Goal: Check status: Check status

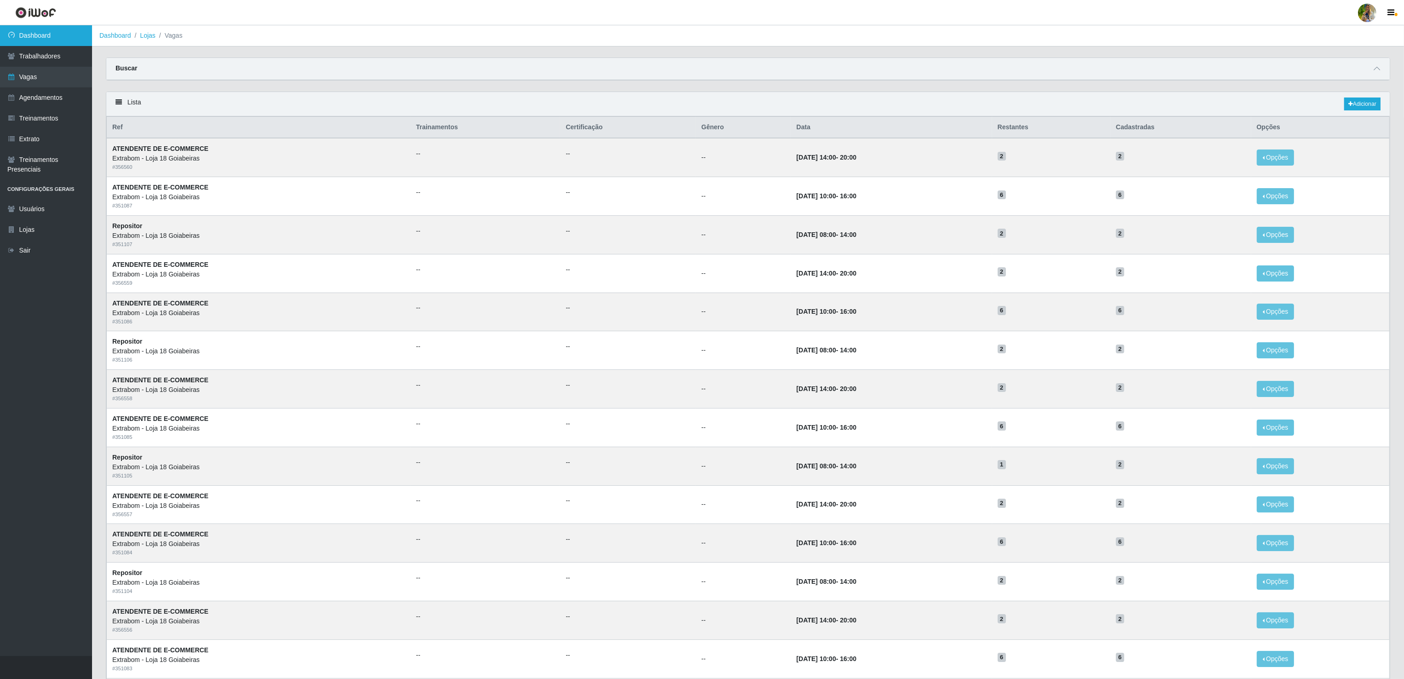
click at [30, 34] on link "Dashboard" at bounding box center [46, 35] width 92 height 21
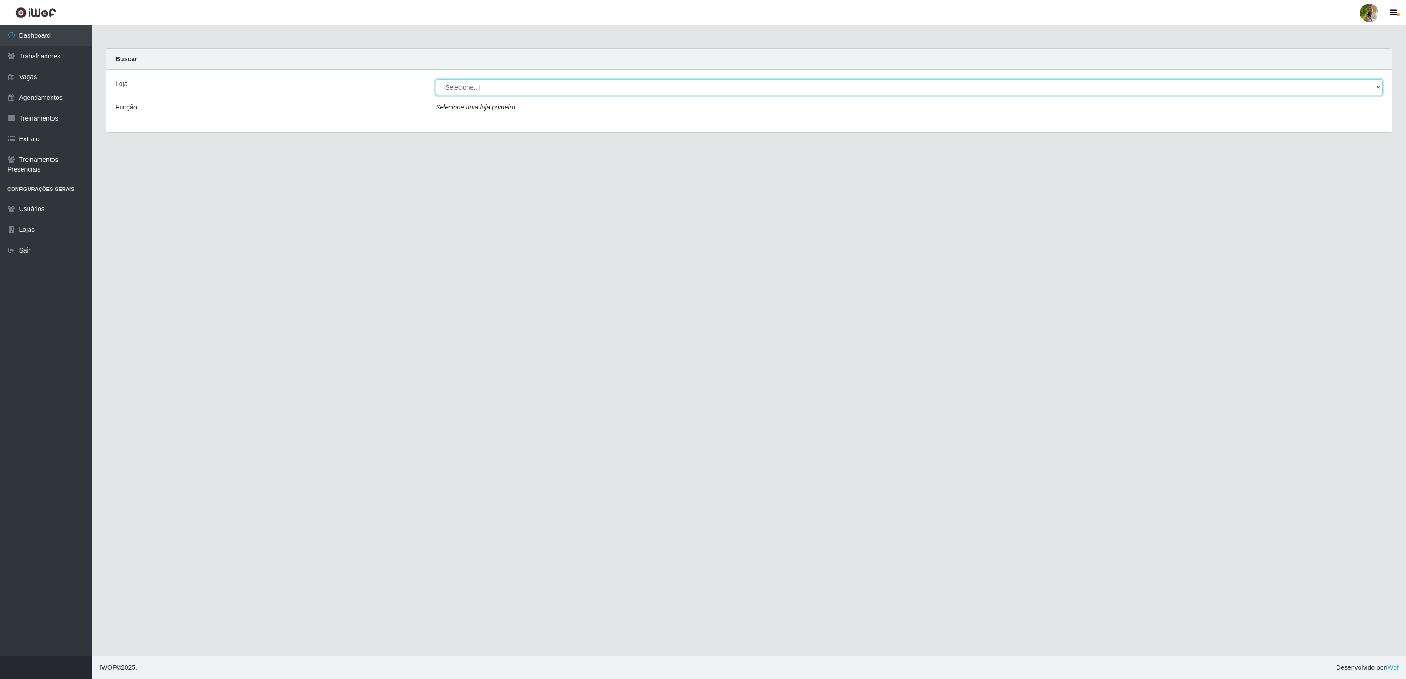
click at [516, 86] on select "[Selecione...] Atacado Vem - [GEOGRAPHIC_DATA] 30 Laranjeiras Velha Atacado Vem…" at bounding box center [909, 87] width 947 height 16
click at [436, 80] on select "[Selecione...] Atacado Vem - [GEOGRAPHIC_DATA] 30 Laranjeiras Velha Atacado Vem…" at bounding box center [909, 87] width 947 height 16
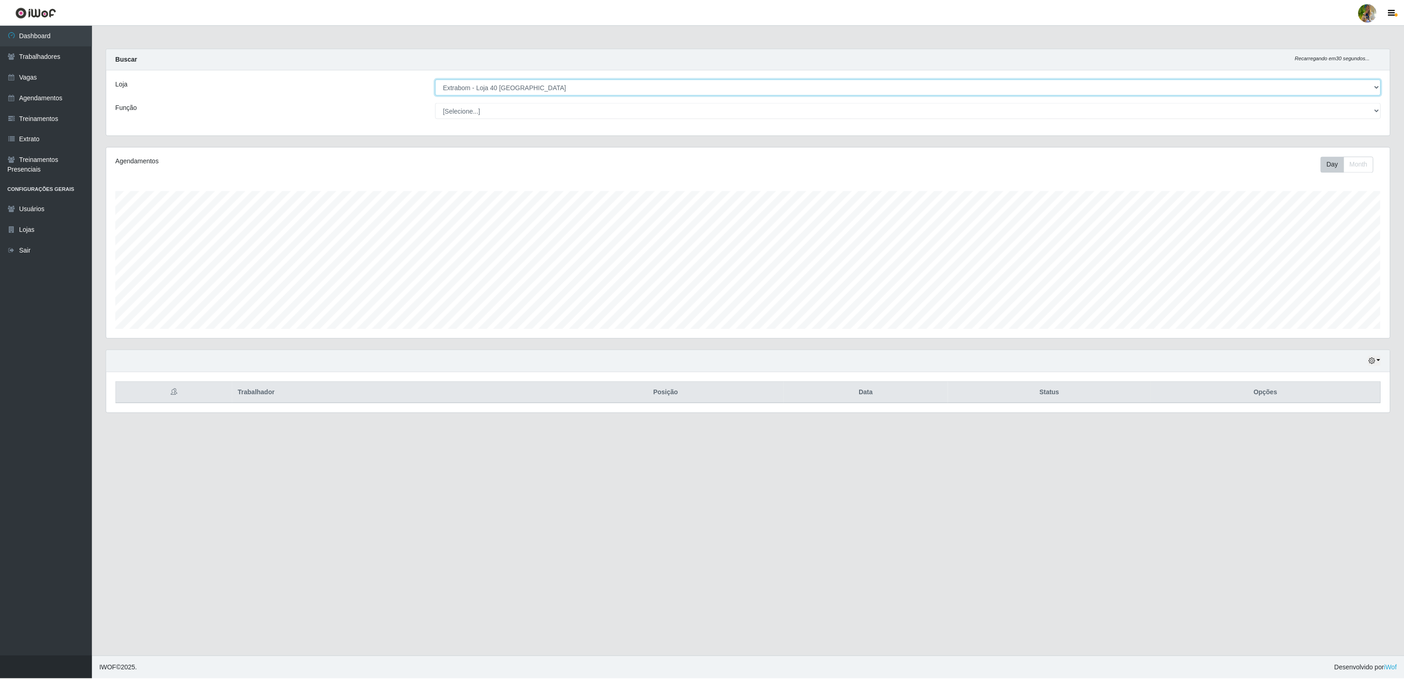
scroll to position [191, 1285]
click at [1373, 363] on icon "button" at bounding box center [1373, 360] width 6 height 6
click at [1351, 438] on button "1 Semana" at bounding box center [1345, 435] width 73 height 19
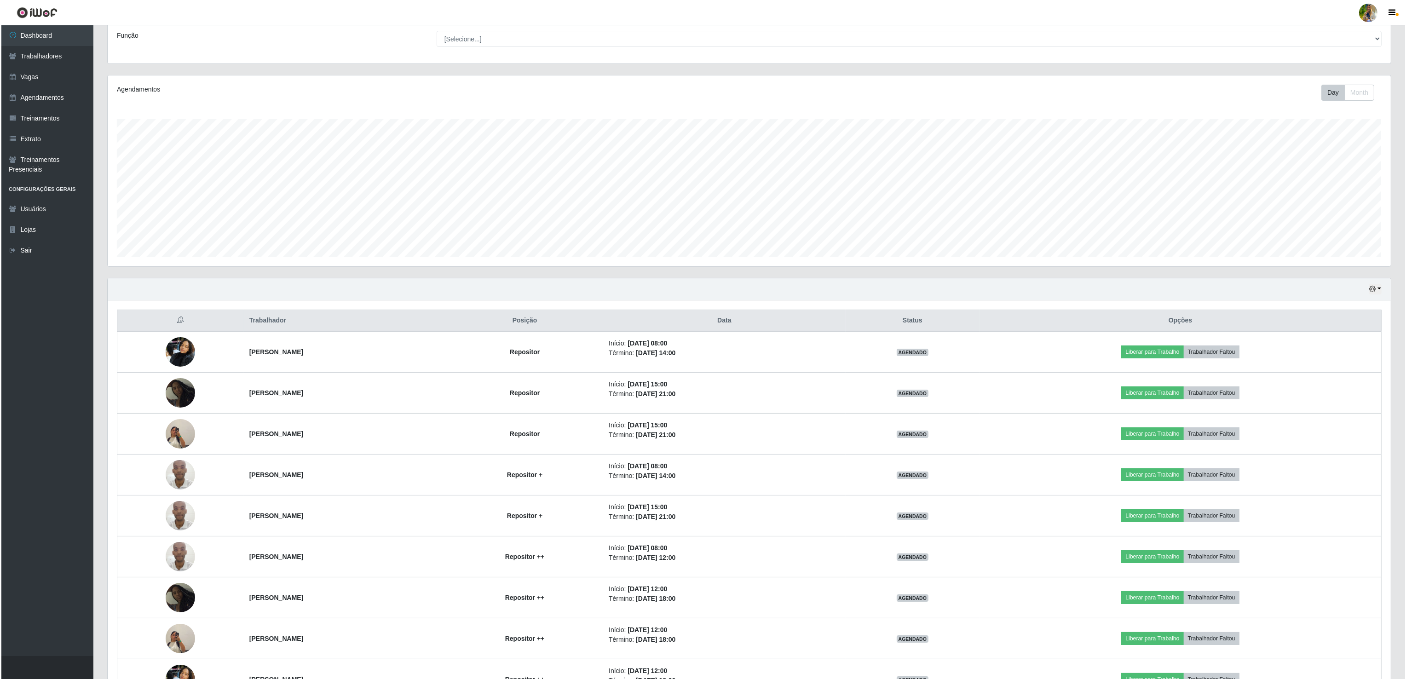
scroll to position [0, 0]
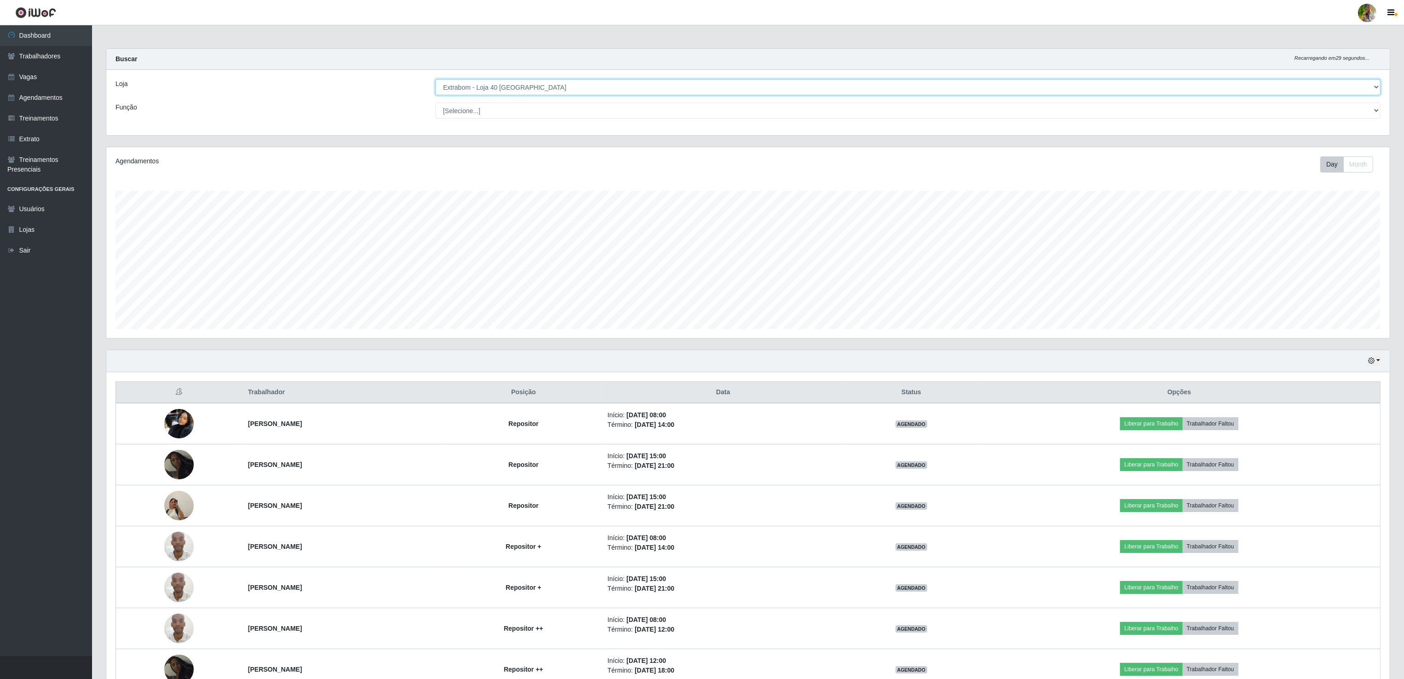
drag, startPoint x: 583, startPoint y: 83, endPoint x: 572, endPoint y: 97, distance: 17.6
click at [583, 83] on select "[Selecione...] Atacado Vem - [GEOGRAPHIC_DATA] 30 Laranjeiras Velha Atacado Vem…" at bounding box center [907, 87] width 945 height 16
click at [436, 80] on select "[Selecione...] Atacado Vem - [GEOGRAPHIC_DATA] 30 Laranjeiras Velha Atacado Vem…" at bounding box center [907, 87] width 945 height 16
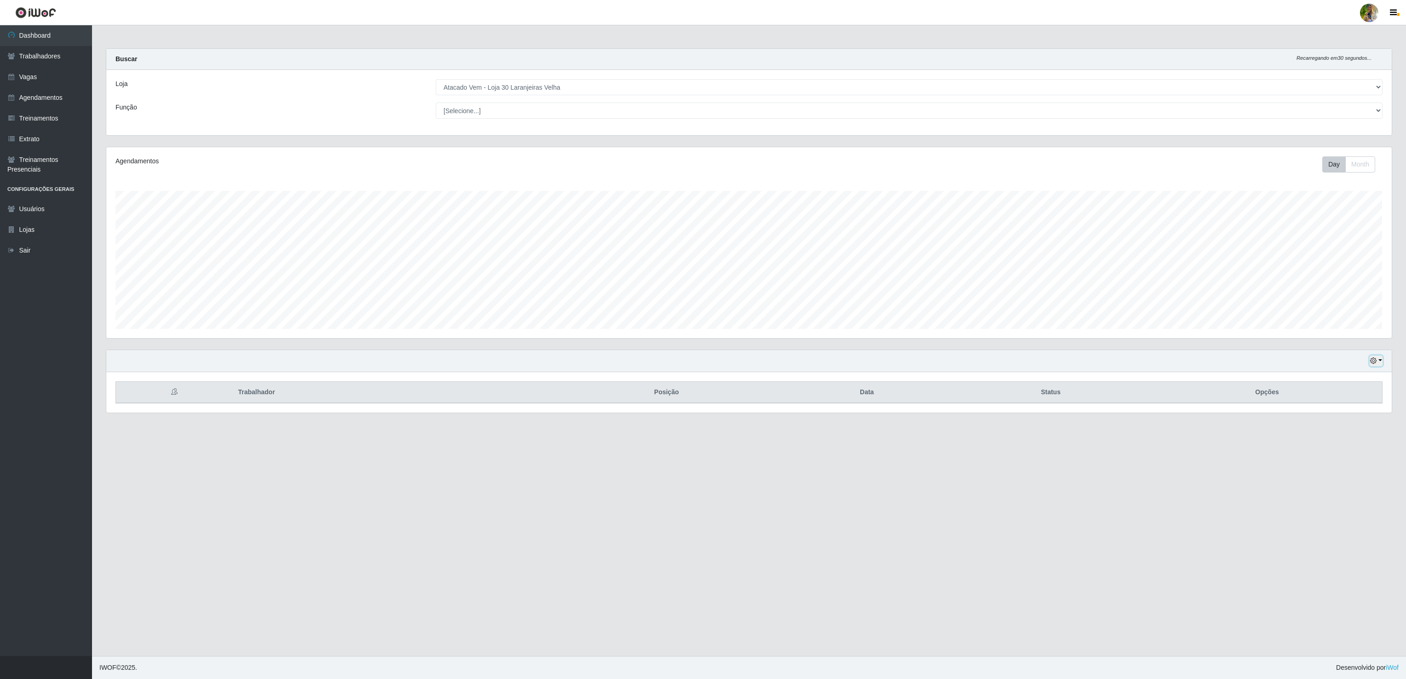
click at [1374, 364] on icon "button" at bounding box center [1373, 360] width 6 height 6
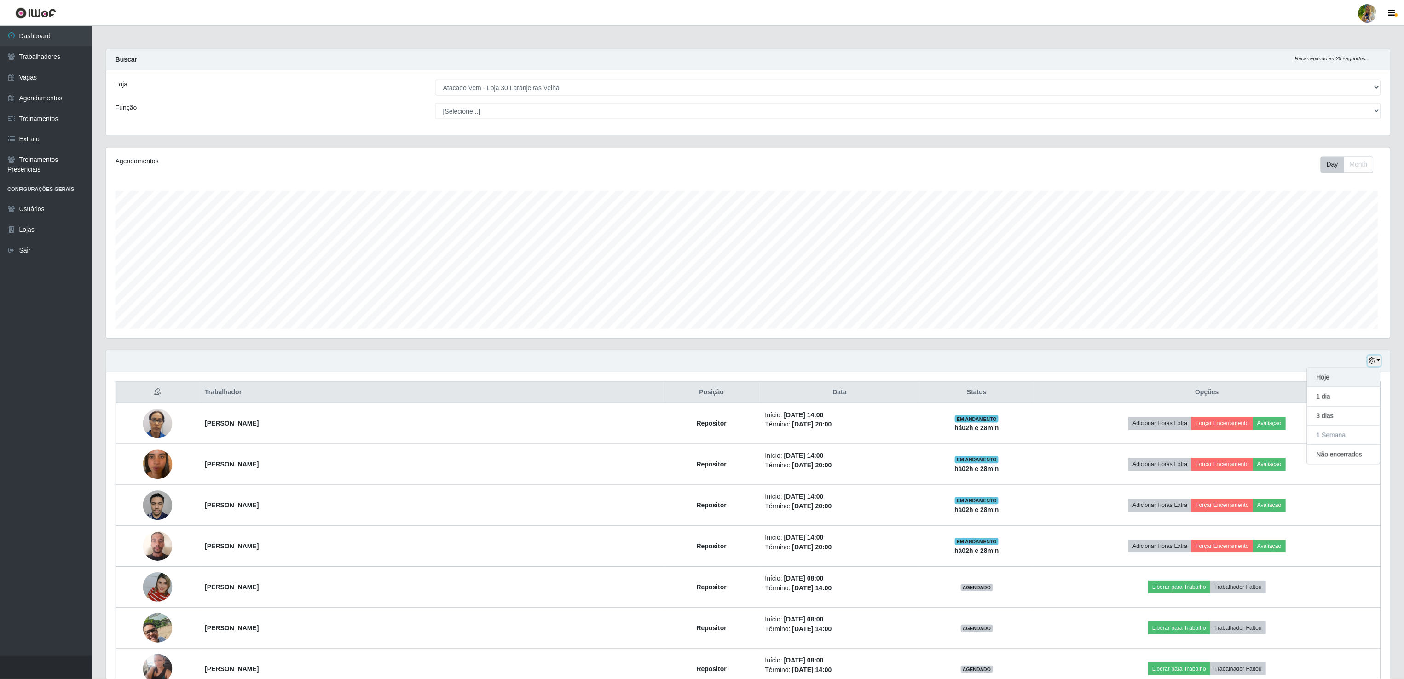
scroll to position [191, 1282]
click at [1340, 380] on button "Hoje" at bounding box center [1343, 377] width 73 height 19
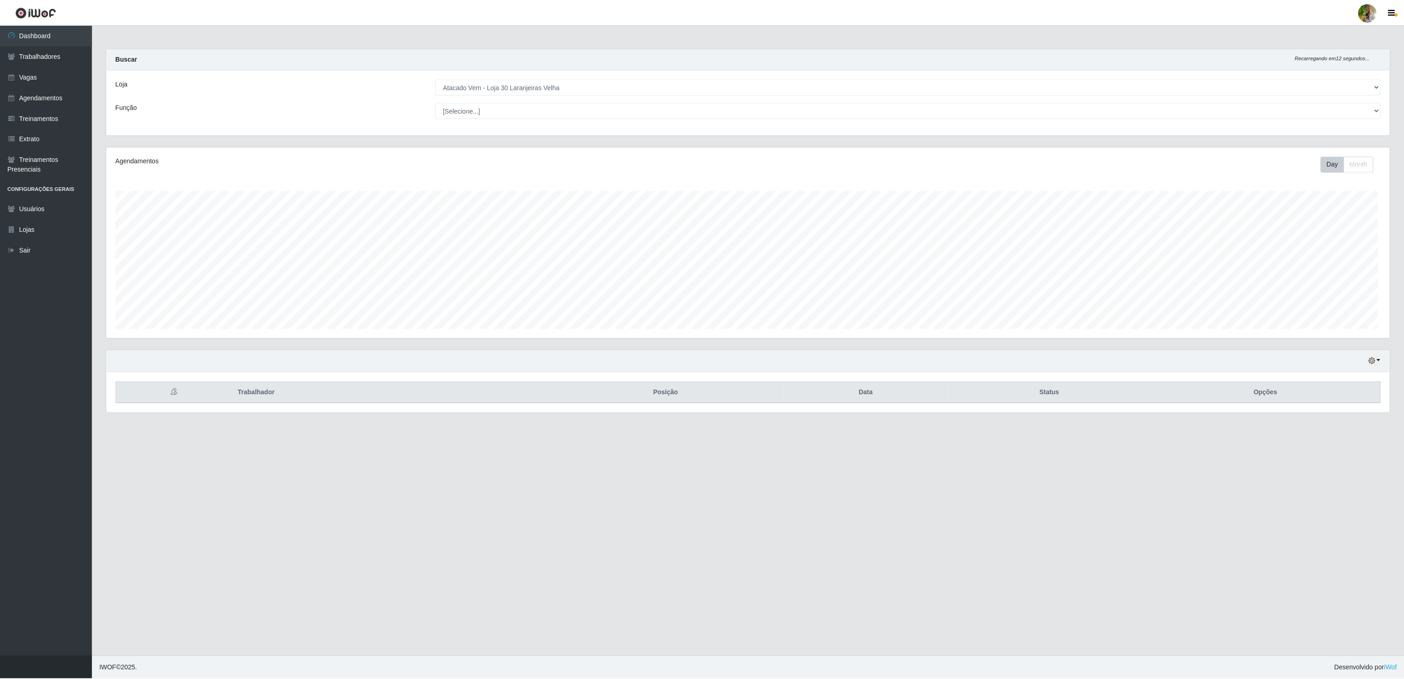
scroll to position [191, 1285]
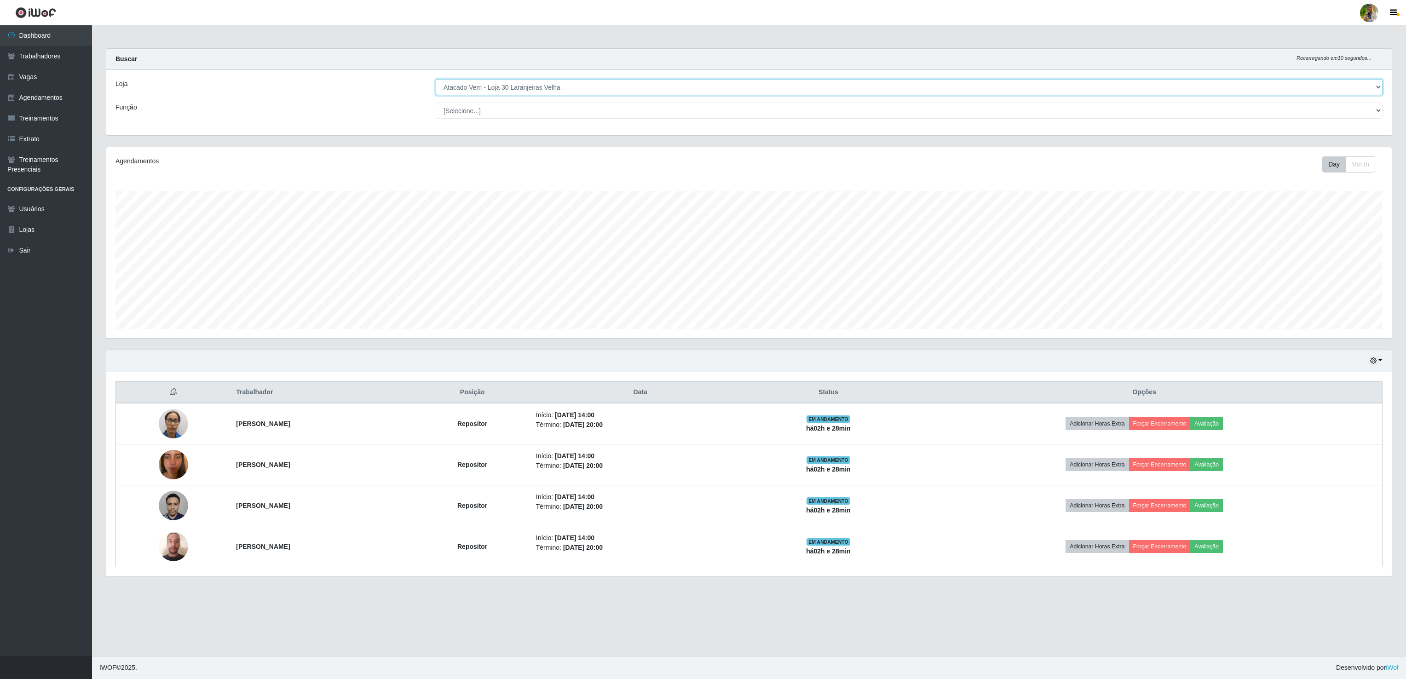
click at [492, 89] on select "[Selecione...] Atacado Vem - [GEOGRAPHIC_DATA] 30 Laranjeiras Velha Atacado Vem…" at bounding box center [909, 87] width 947 height 16
click at [436, 80] on select "[Selecione...] Atacado Vem - [GEOGRAPHIC_DATA] 30 Laranjeiras Velha Atacado Vem…" at bounding box center [909, 87] width 947 height 16
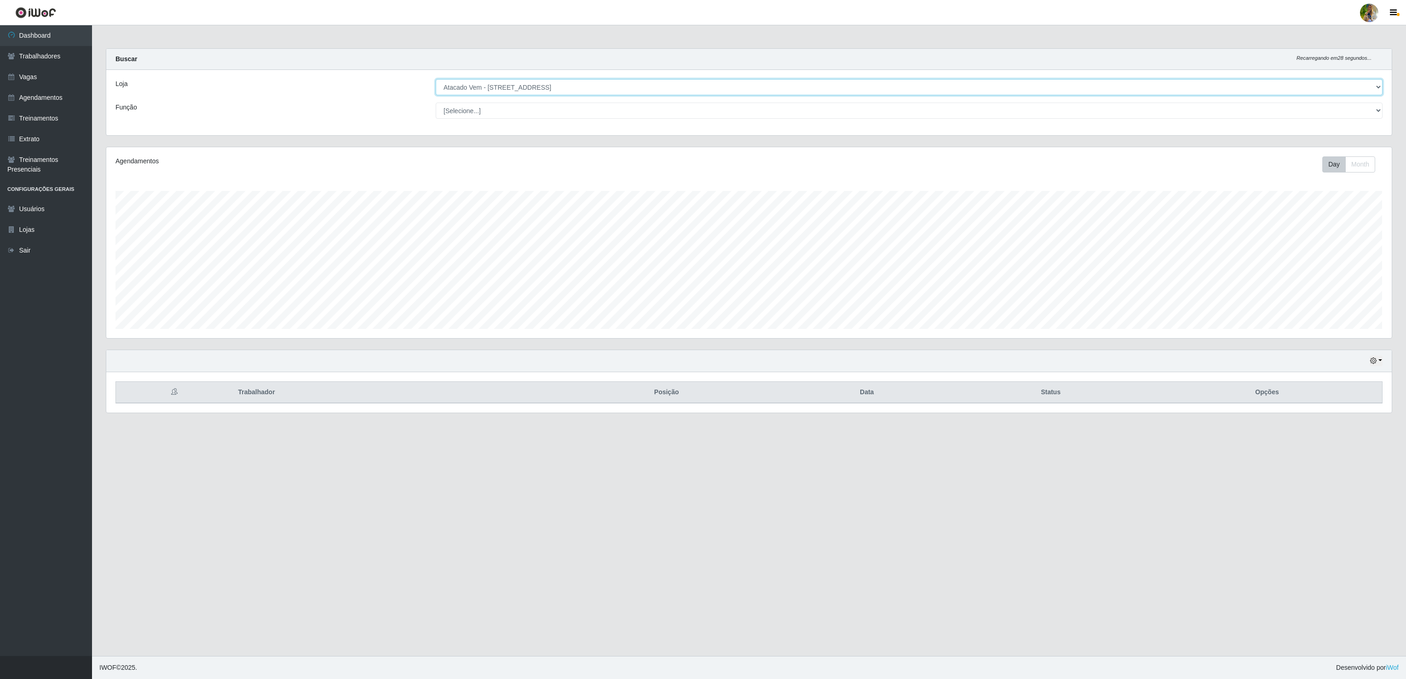
drag, startPoint x: 633, startPoint y: 94, endPoint x: 627, endPoint y: 98, distance: 7.3
click at [633, 94] on select "[Selecione...] Atacado Vem - [GEOGRAPHIC_DATA] 30 Laranjeiras Velha Atacado Vem…" at bounding box center [909, 87] width 947 height 16
click at [436, 80] on select "[Selecione...] Atacado Vem - [GEOGRAPHIC_DATA] 30 Laranjeiras Velha Atacado Vem…" at bounding box center [909, 87] width 947 height 16
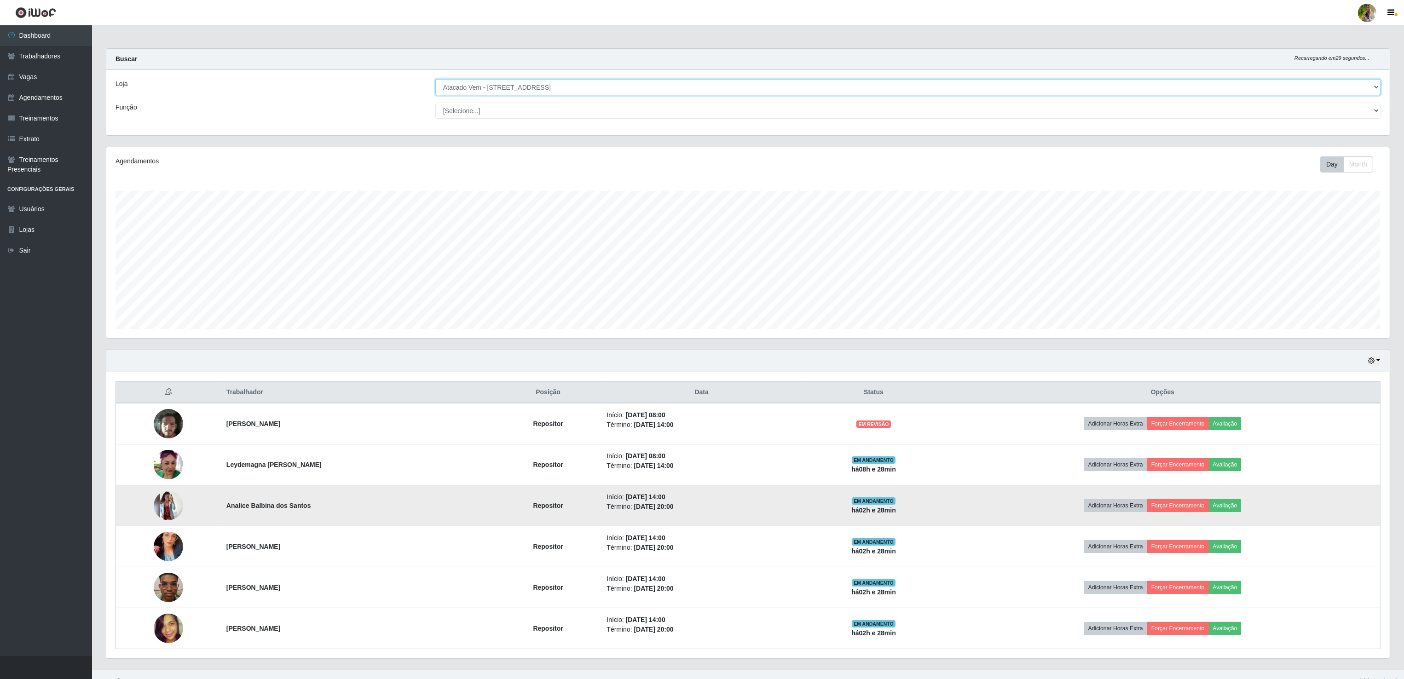
scroll to position [18, 0]
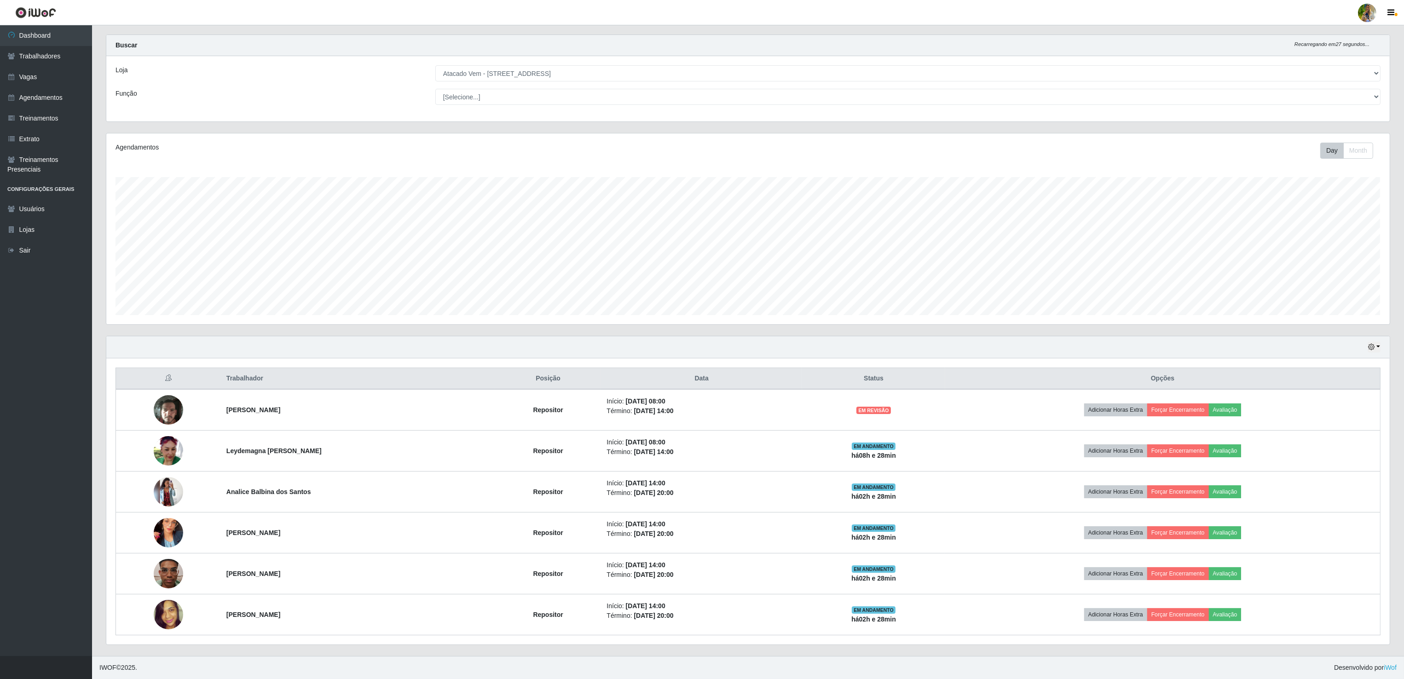
click at [567, 78] on div "Loja [Selecione...] Atacado Vem - [GEOGRAPHIC_DATA] 30 Laranjeiras Velha Atacad…" at bounding box center [747, 88] width 1283 height 65
click at [562, 72] on select "[Selecione...] Atacado Vem - [GEOGRAPHIC_DATA] 30 Laranjeiras Velha Atacado Vem…" at bounding box center [907, 73] width 945 height 16
click at [436, 80] on select "[Selecione...] Atacado Vem - [GEOGRAPHIC_DATA] 30 Laranjeiras Velha Atacado Vem…" at bounding box center [907, 73] width 945 height 16
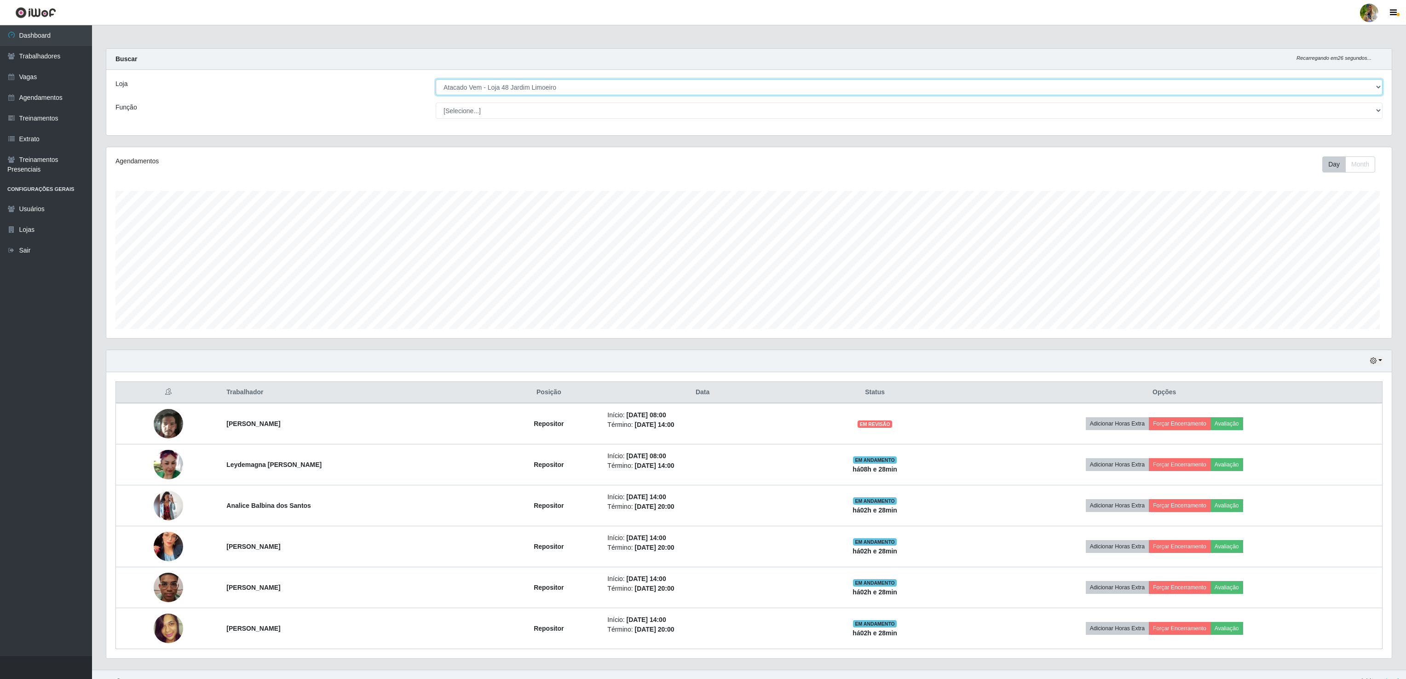
scroll to position [191, 1285]
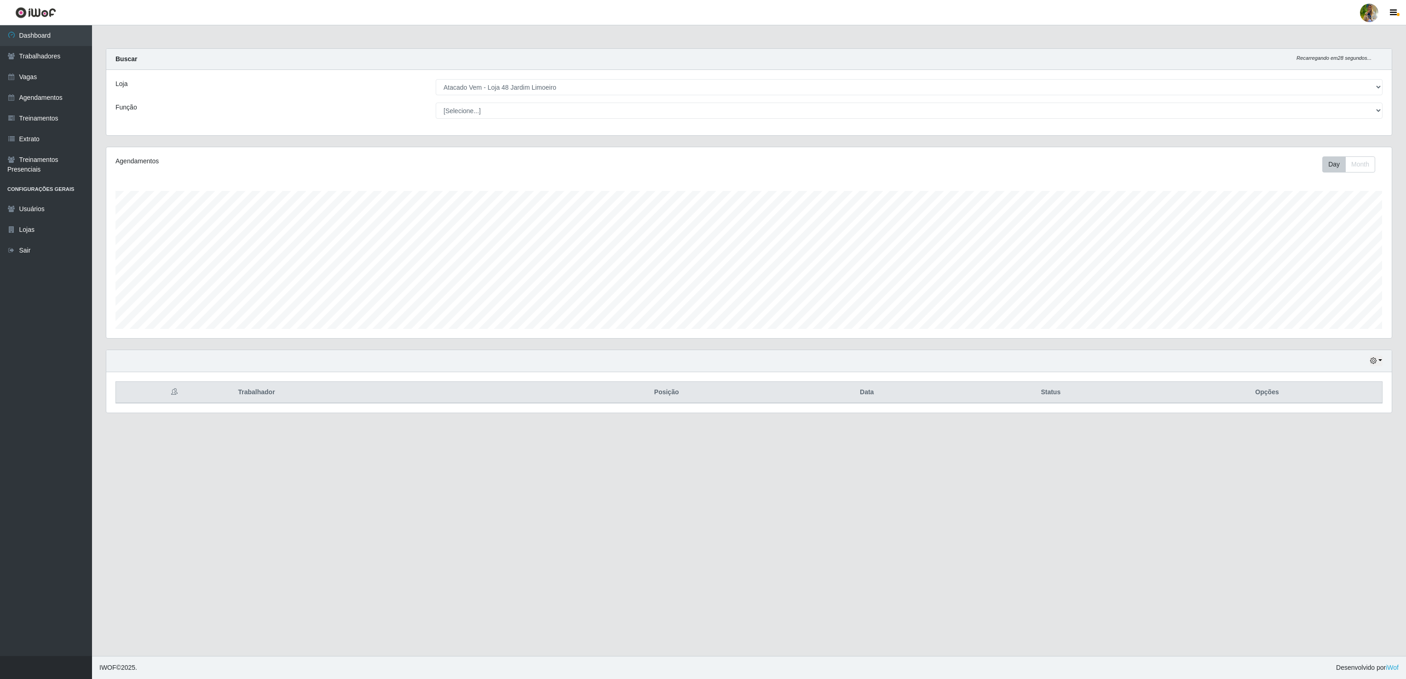
click at [583, 75] on div "Loja [Selecione...] Atacado Vem - [GEOGRAPHIC_DATA] 30 Laranjeiras Velha Atacad…" at bounding box center [748, 102] width 1285 height 65
click at [580, 83] on select "[Selecione...] Atacado Vem - [GEOGRAPHIC_DATA] 30 Laranjeiras Velha Atacado Vem…" at bounding box center [909, 87] width 947 height 16
click at [436, 80] on select "[Selecione...] Atacado Vem - [GEOGRAPHIC_DATA] 30 Laranjeiras Velha Atacado Vem…" at bounding box center [909, 87] width 947 height 16
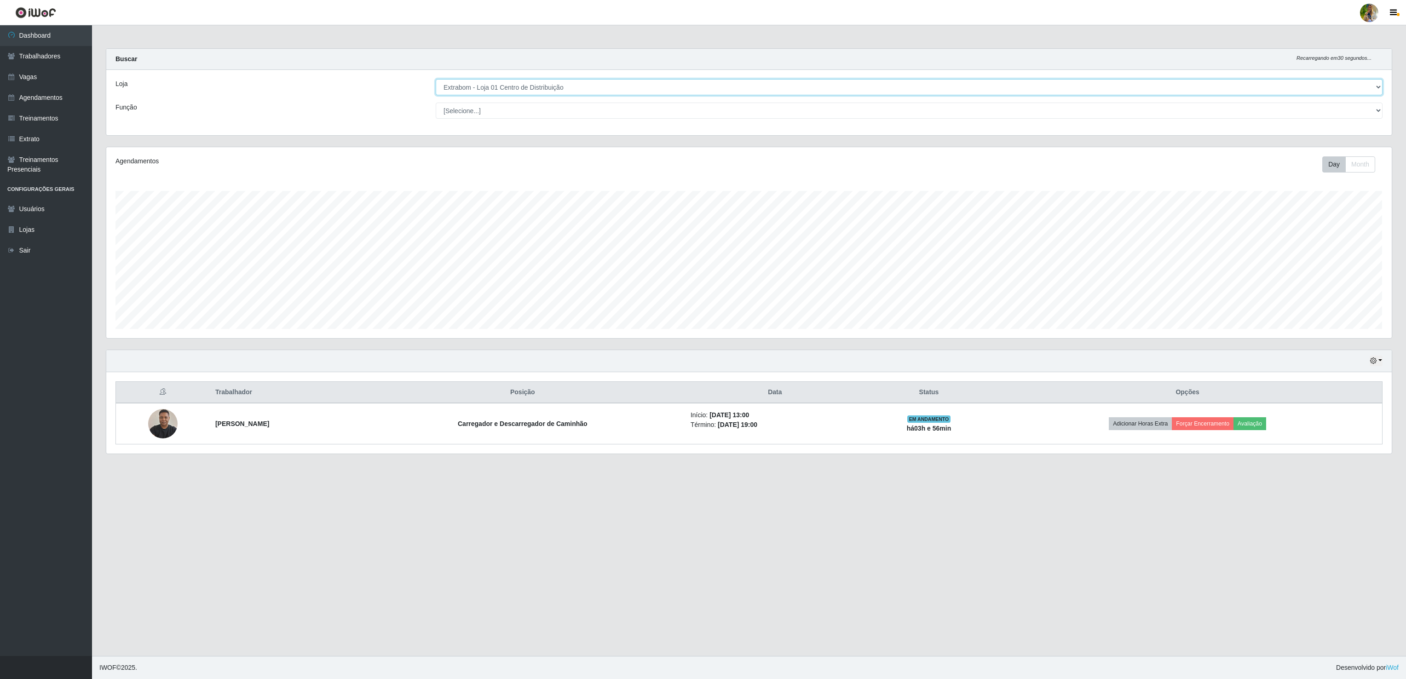
click at [500, 91] on select "[Selecione...] Atacado Vem - [GEOGRAPHIC_DATA] 30 Laranjeiras Velha Atacado Vem…" at bounding box center [909, 87] width 947 height 16
click at [436, 80] on select "[Selecione...] Atacado Vem - [GEOGRAPHIC_DATA] 30 Laranjeiras Velha Atacado Vem…" at bounding box center [909, 87] width 947 height 16
click at [556, 93] on div "Loja [Selecione...] Atacado Vem - [GEOGRAPHIC_DATA] 30 Laranjeiras Velha Atacad…" at bounding box center [748, 102] width 1285 height 65
drag, startPoint x: 556, startPoint y: 93, endPoint x: 535, endPoint y: 95, distance: 21.3
click at [538, 96] on div "Loja [Selecione...] Atacado Vem - [GEOGRAPHIC_DATA] 30 Laranjeiras Velha Atacad…" at bounding box center [748, 102] width 1285 height 65
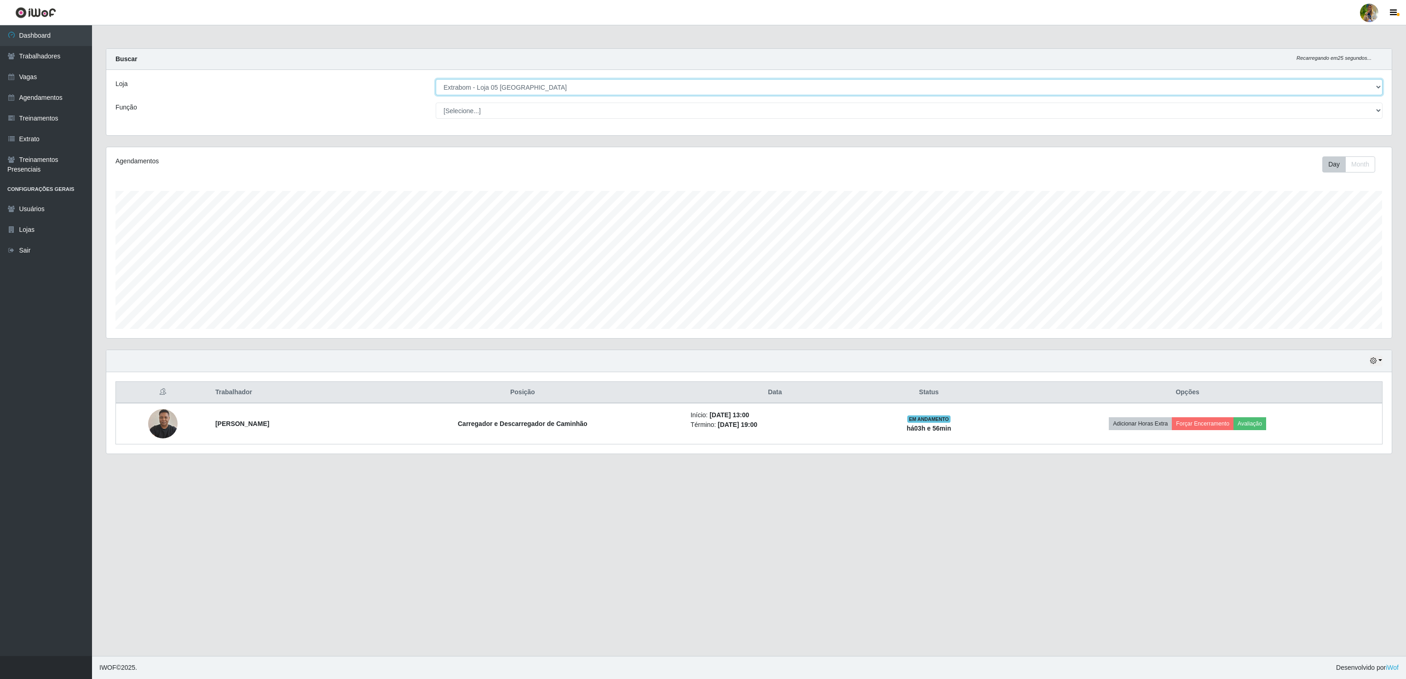
click at [436, 80] on select "[Selecione...] Atacado Vem - [GEOGRAPHIC_DATA] 30 Laranjeiras Velha Atacado Vem…" at bounding box center [909, 87] width 947 height 16
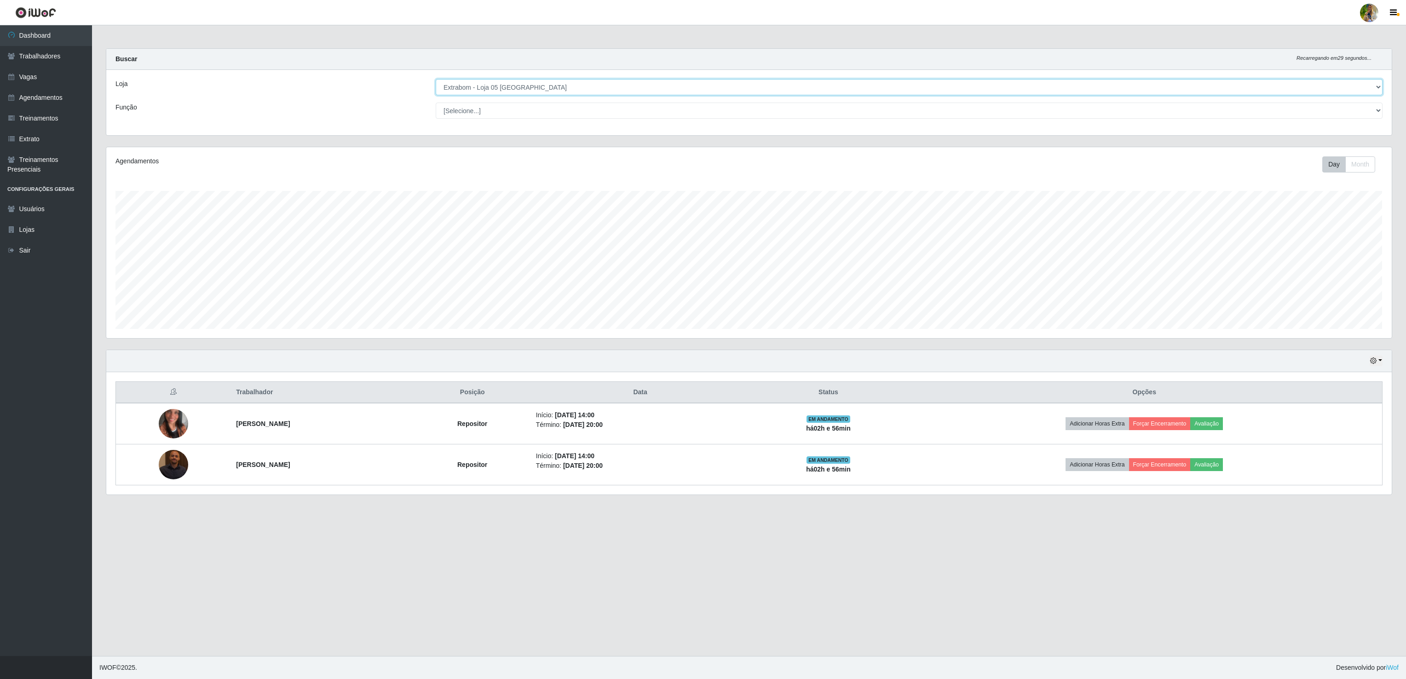
drag, startPoint x: 499, startPoint y: 92, endPoint x: 503, endPoint y: 98, distance: 7.9
click at [499, 92] on select "[Selecione...] Atacado Vem - [GEOGRAPHIC_DATA] 30 Laranjeiras Velha Atacado Vem…" at bounding box center [909, 87] width 947 height 16
click at [436, 80] on select "[Selecione...] Atacado Vem - [GEOGRAPHIC_DATA] 30 Laranjeiras Velha Atacado Vem…" at bounding box center [909, 87] width 947 height 16
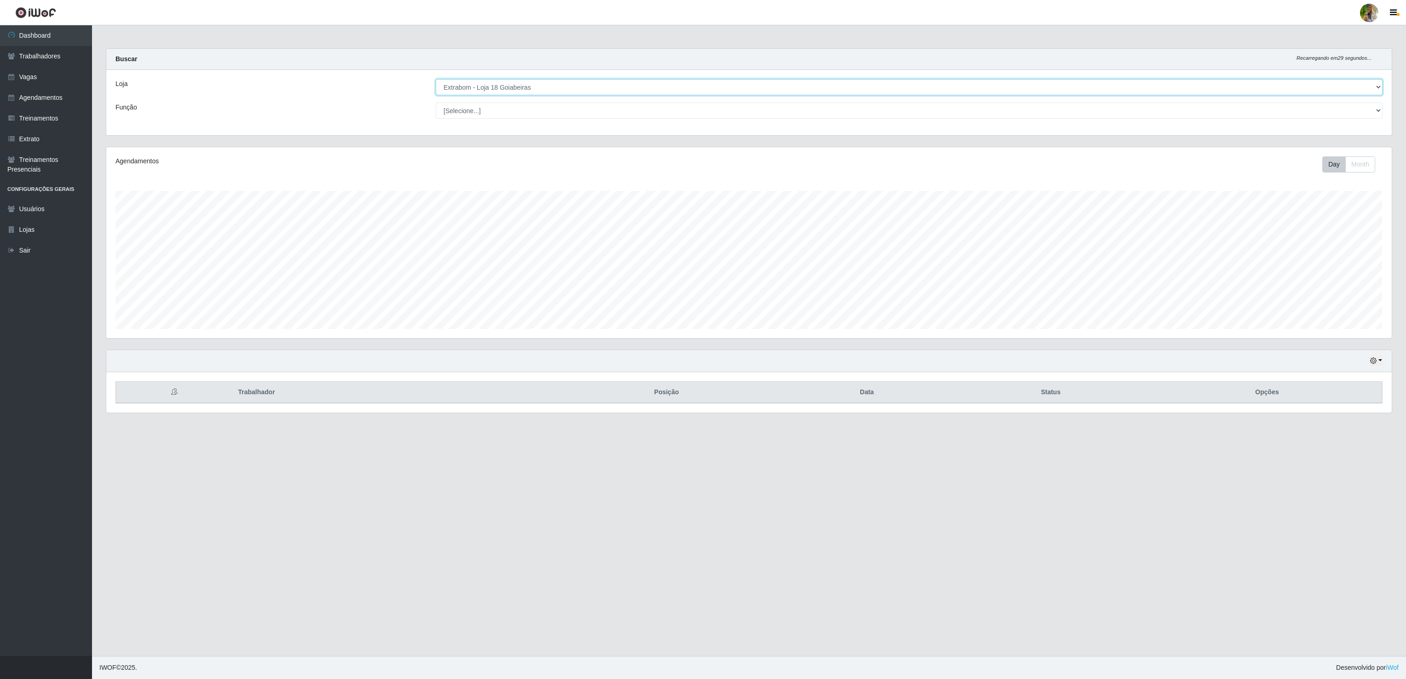
drag, startPoint x: 542, startPoint y: 91, endPoint x: 545, endPoint y: 98, distance: 7.7
click at [542, 90] on select "[Selecione...] Atacado Vem - [GEOGRAPHIC_DATA] 30 Laranjeiras Velha Atacado Vem…" at bounding box center [909, 87] width 947 height 16
click at [436, 80] on select "[Selecione...] Atacado Vem - [GEOGRAPHIC_DATA] 30 Laranjeiras Velha Atacado Vem…" at bounding box center [909, 87] width 947 height 16
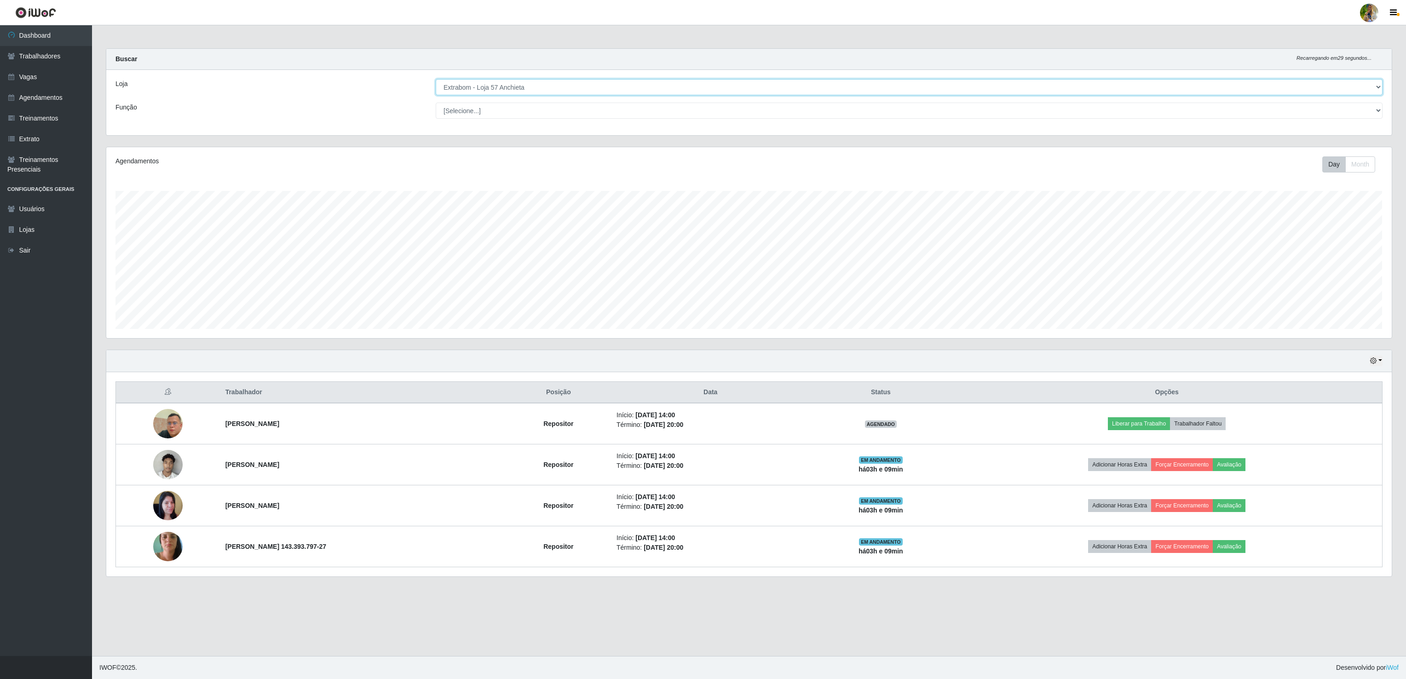
click at [544, 83] on select "[Selecione...] Atacado Vem - [GEOGRAPHIC_DATA] 30 Laranjeiras Velha Atacado Vem…" at bounding box center [909, 87] width 947 height 16
click at [436, 80] on select "[Selecione...] Atacado Vem - [GEOGRAPHIC_DATA] 30 Laranjeiras Velha Atacado Vem…" at bounding box center [909, 87] width 947 height 16
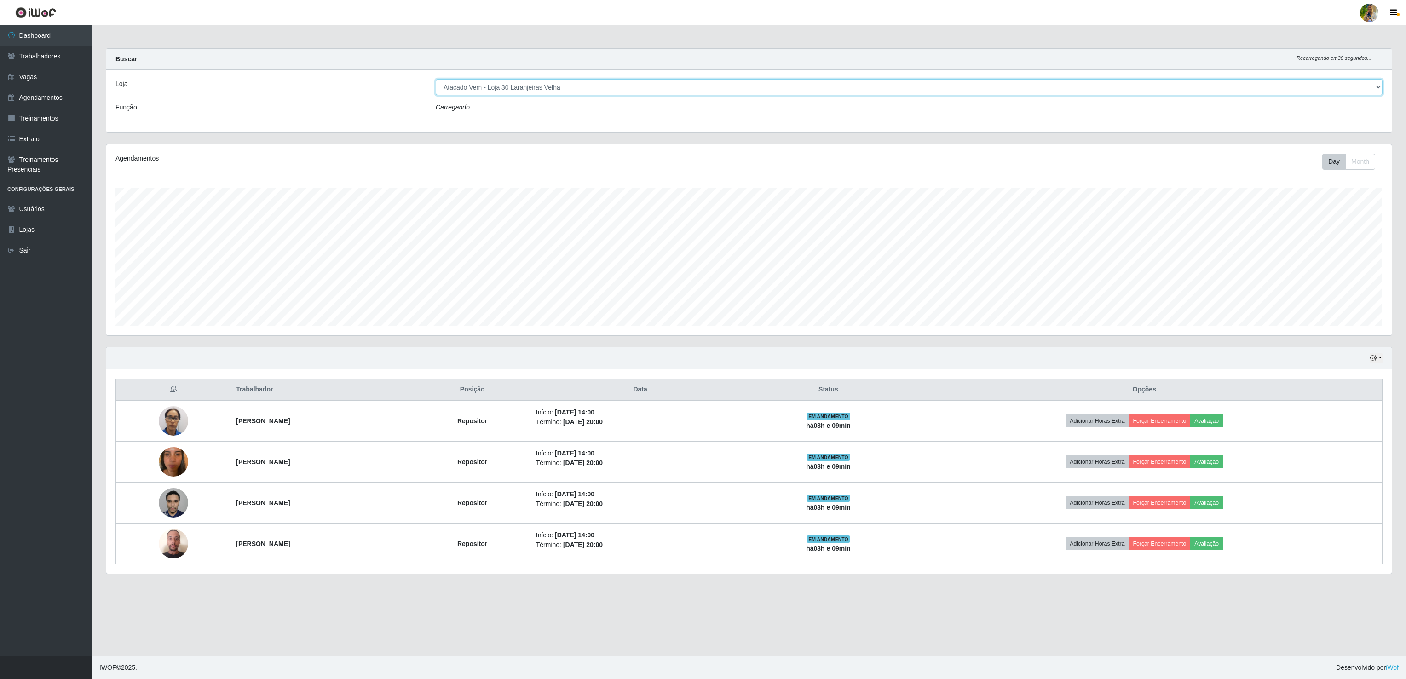
click at [513, 84] on select "[Selecione...] Atacado Vem - [GEOGRAPHIC_DATA] 30 Laranjeiras Velha Atacado Vem…" at bounding box center [909, 87] width 947 height 16
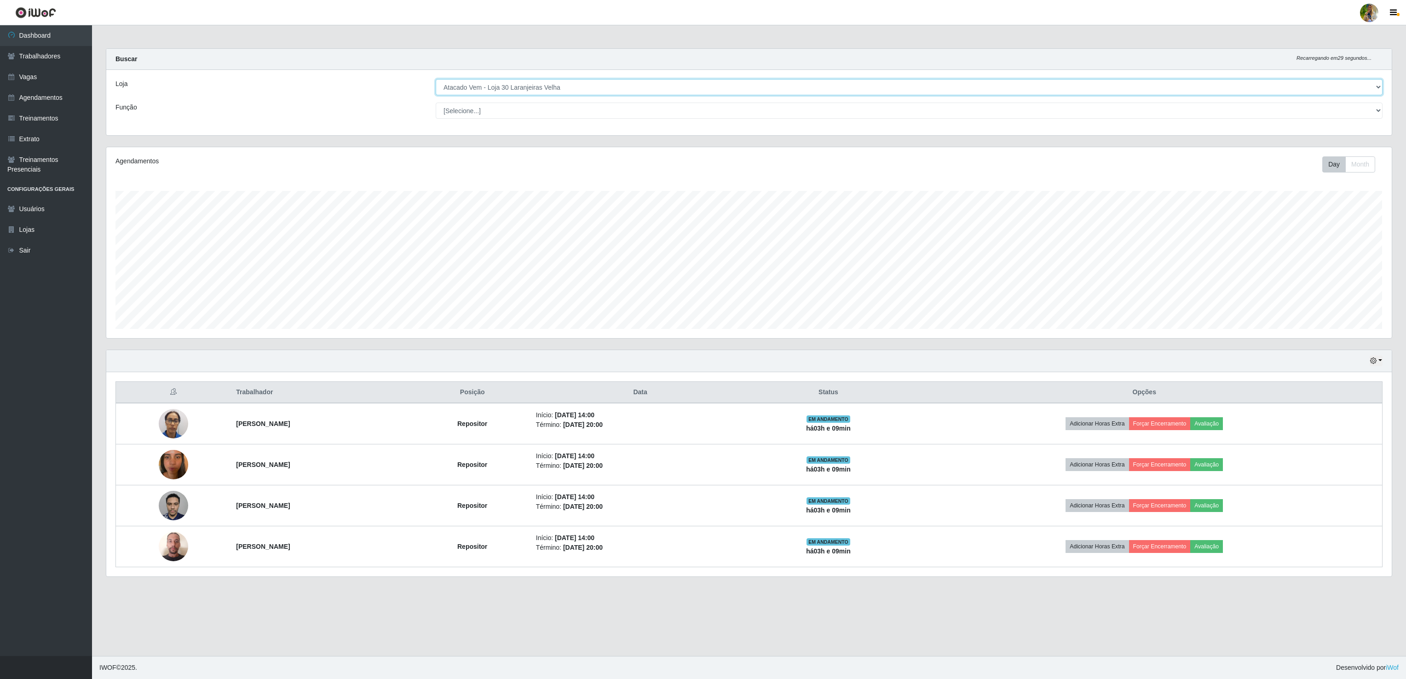
select select "470"
click at [436, 80] on select "[Selecione...] Atacado Vem - [GEOGRAPHIC_DATA] 30 Laranjeiras Velha Atacado Vem…" at bounding box center [909, 87] width 947 height 16
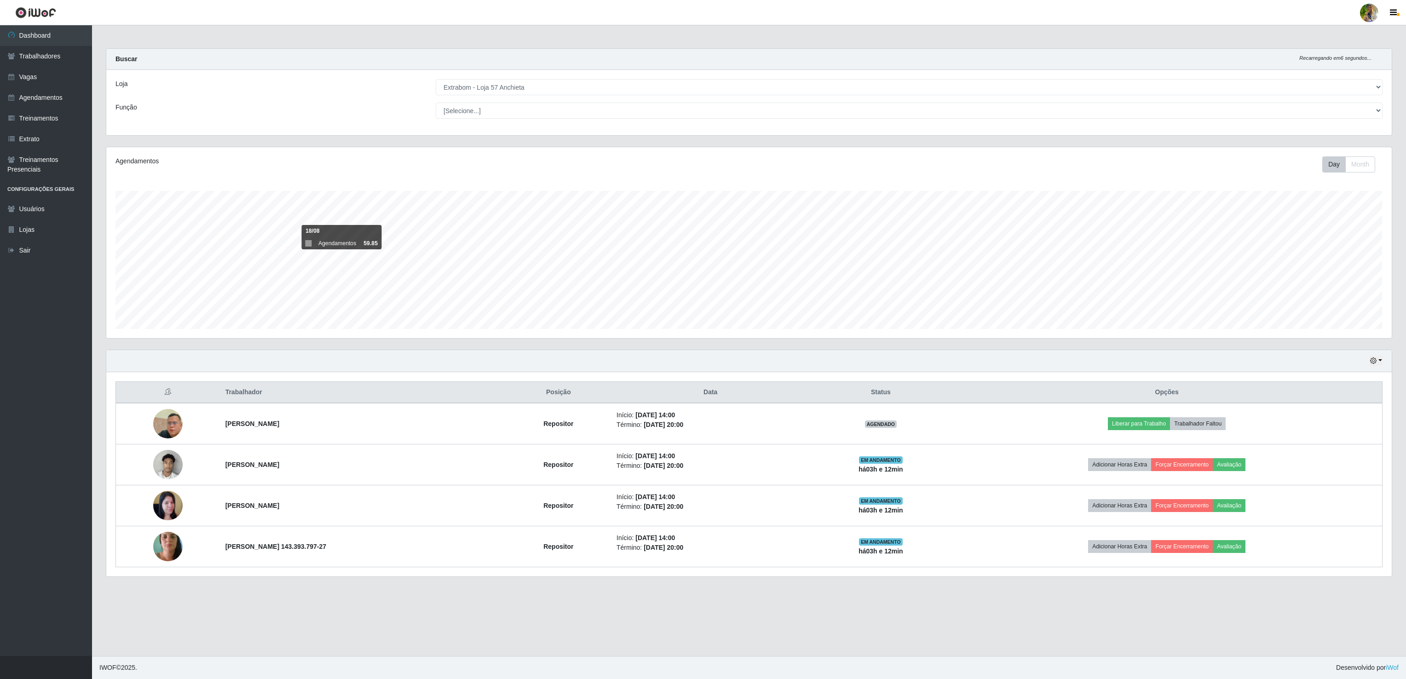
click at [937, 609] on main "Carregando... Buscar Recarregando em 6 segundos... Loja [Selecione...] Atacado …" at bounding box center [749, 340] width 1314 height 631
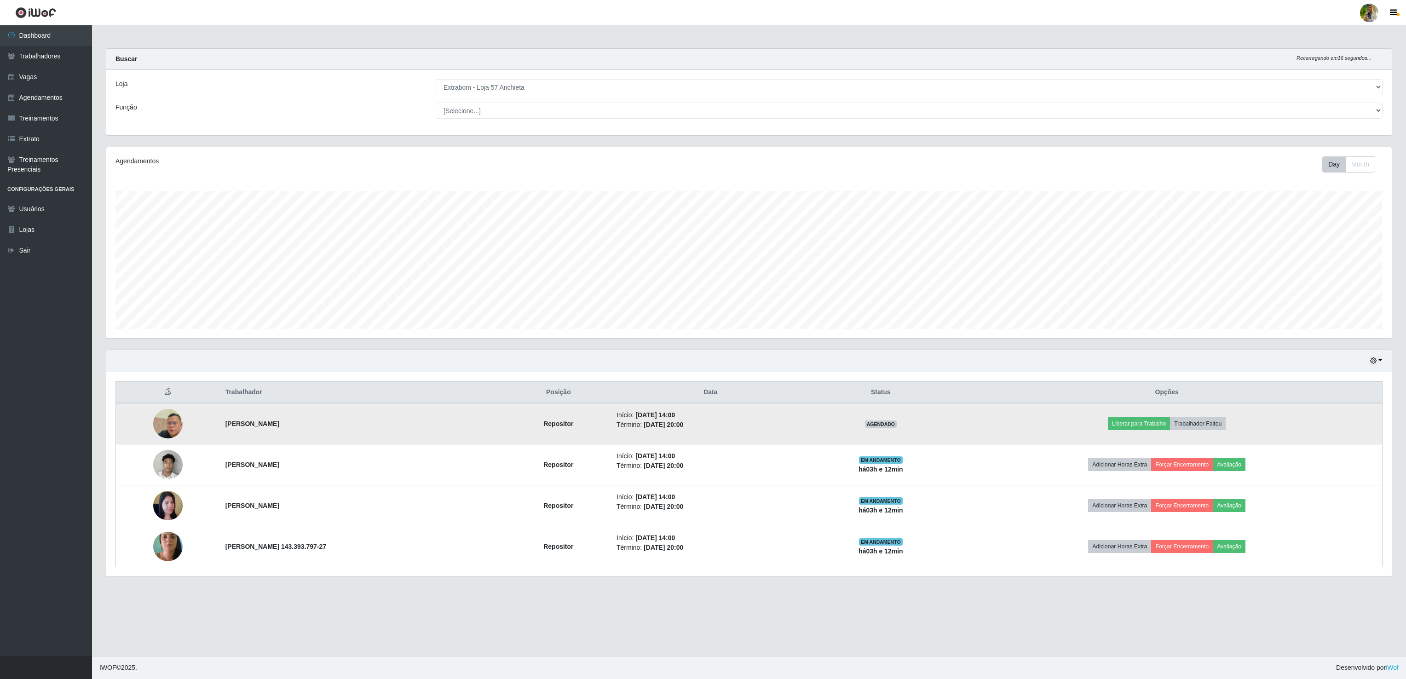
drag, startPoint x: 203, startPoint y: 417, endPoint x: 311, endPoint y: 421, distance: 107.7
click at [311, 421] on tr "[PERSON_NAME] Repositor Início: [DATE] 14:00 Término: [DATE] 20:00 AGENDADO Lib…" at bounding box center [749, 423] width 1267 height 41
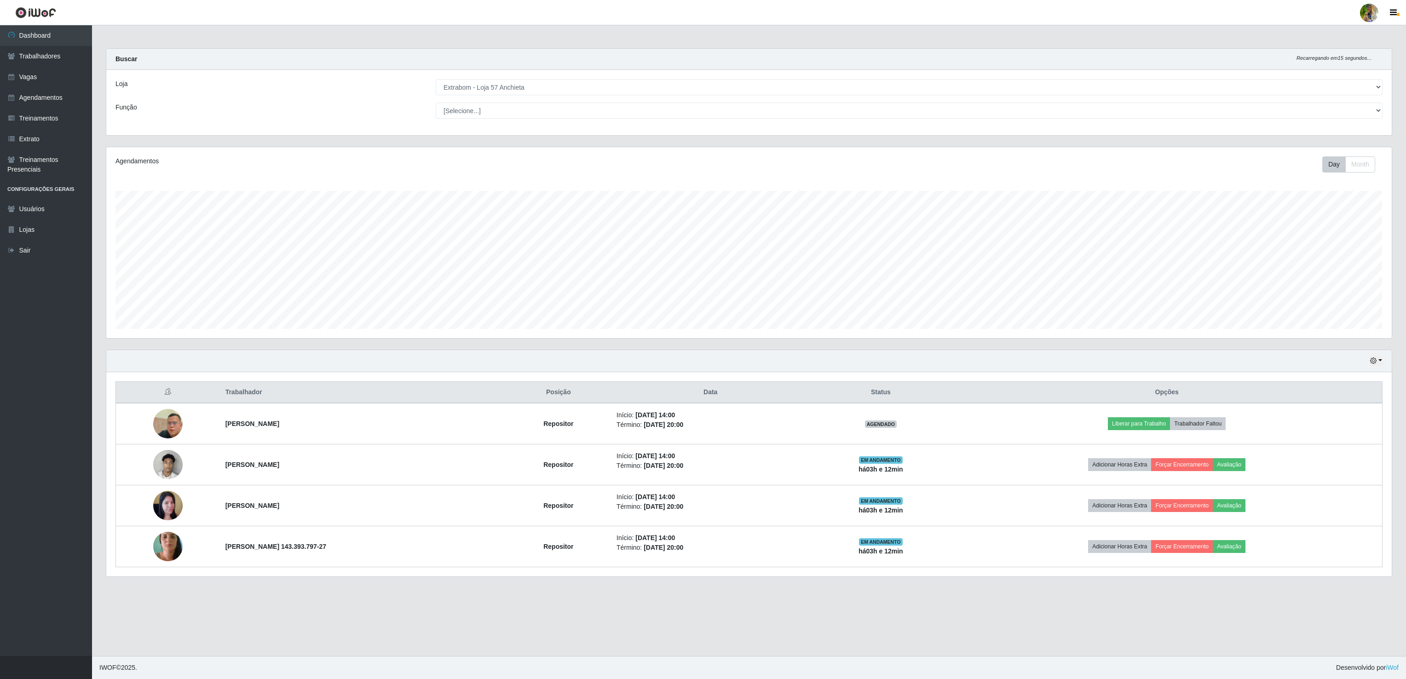
drag, startPoint x: 311, startPoint y: 421, endPoint x: 901, endPoint y: 364, distance: 592.9
click at [901, 364] on div "Hoje 1 dia 3 dias 1 Semana Não encerrados" at bounding box center [748, 361] width 1285 height 22
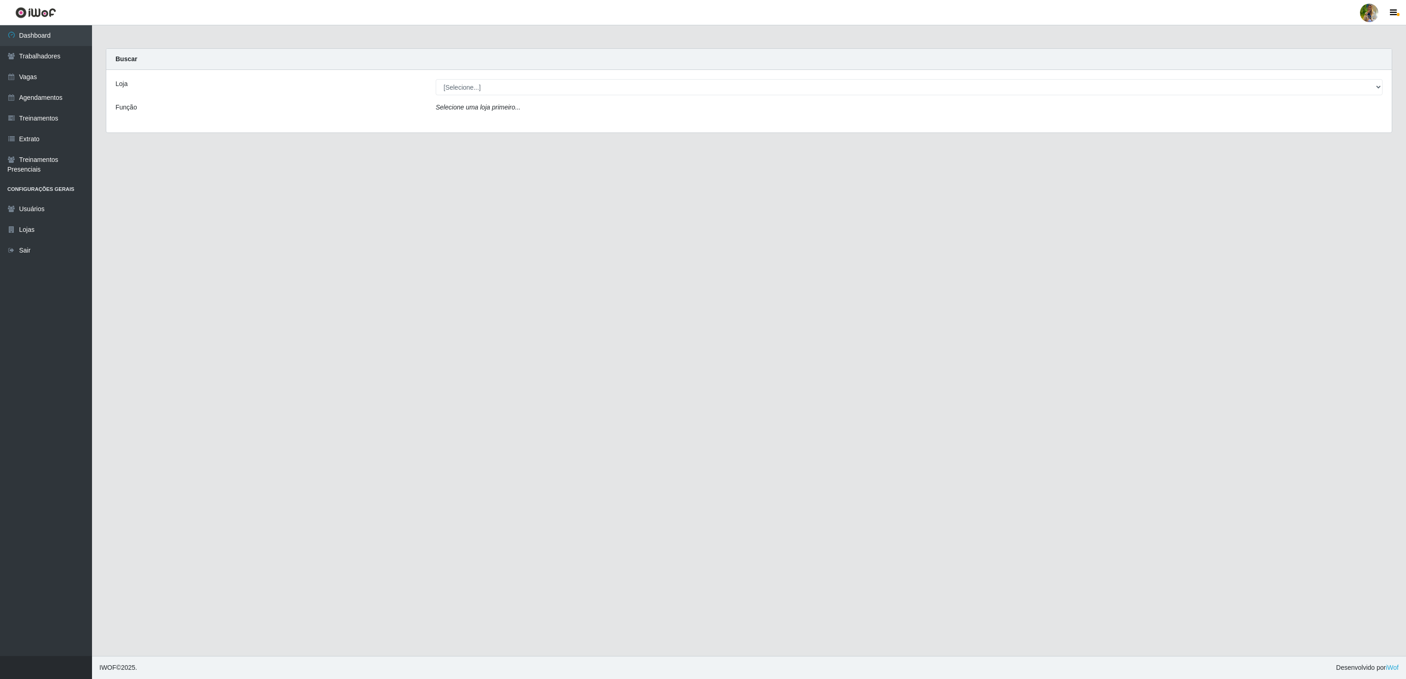
click at [506, 98] on div "Loja [Selecione...] Atacado Vem - Loja 30 Laranjeiras Velha Atacado Vem - Loja …" at bounding box center [748, 101] width 1285 height 63
click at [509, 93] on select "[Selecione...] Atacado Vem - [GEOGRAPHIC_DATA] 30 Laranjeiras Velha Atacado Vem…" at bounding box center [909, 87] width 947 height 16
select select "470"
click at [436, 80] on select "[Selecione...] Atacado Vem - [GEOGRAPHIC_DATA] 30 Laranjeiras Velha Atacado Vem…" at bounding box center [909, 87] width 947 height 16
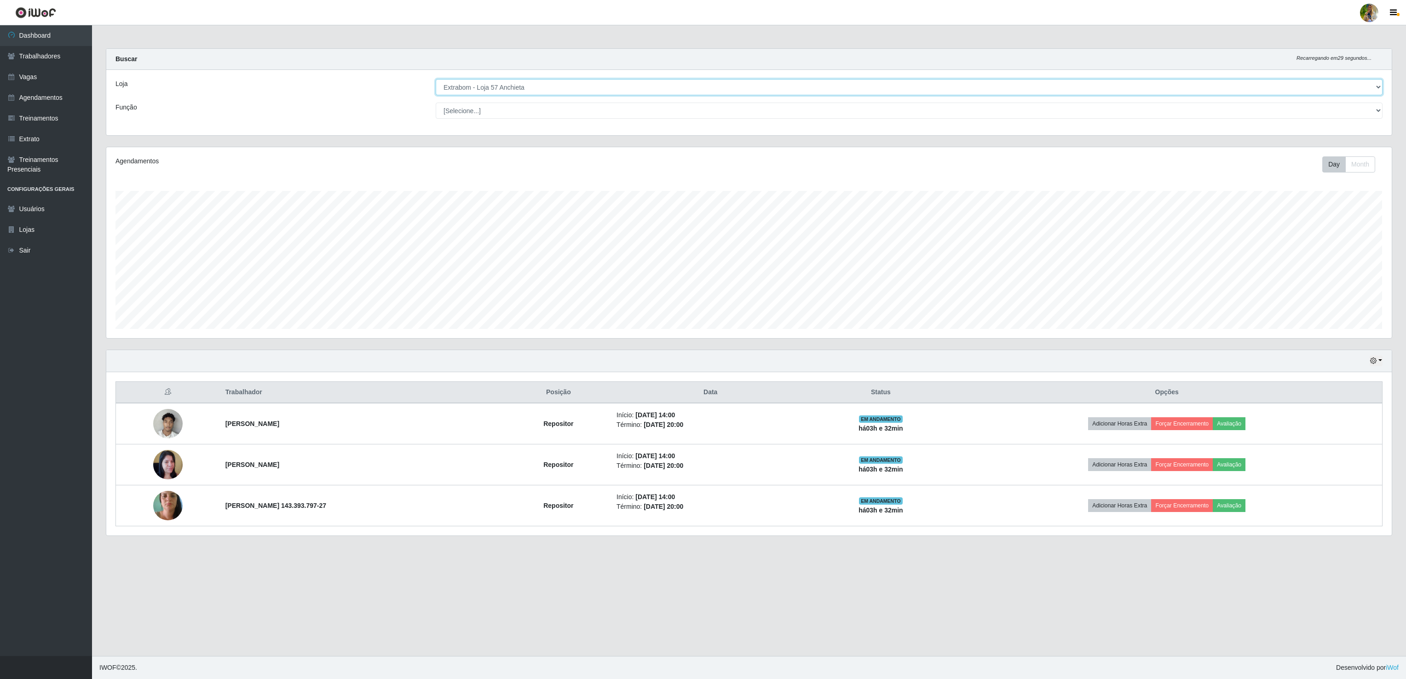
scroll to position [191, 1285]
